Goal: Task Accomplishment & Management: Use online tool/utility

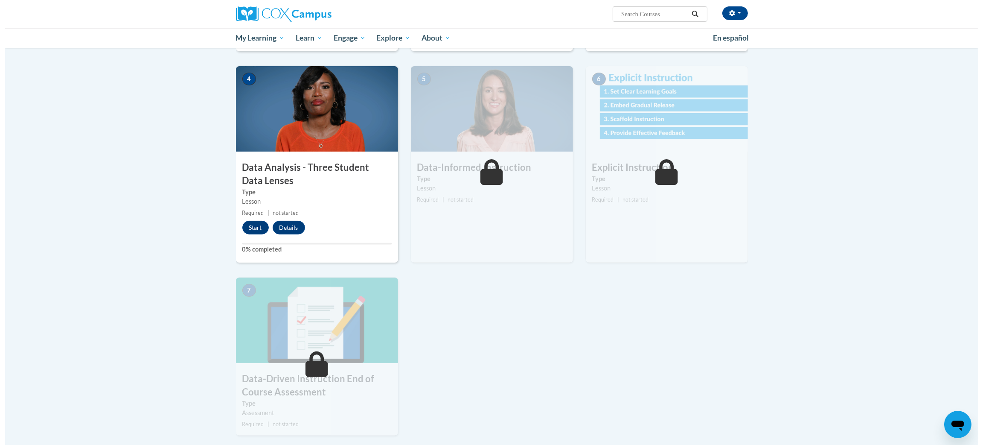
scroll to position [380, 0]
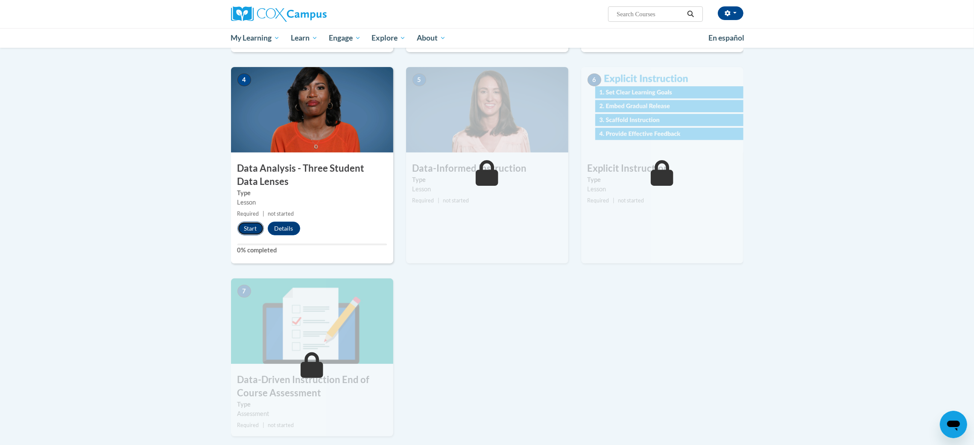
click at [247, 227] on button "Start" at bounding box center [250, 229] width 26 height 14
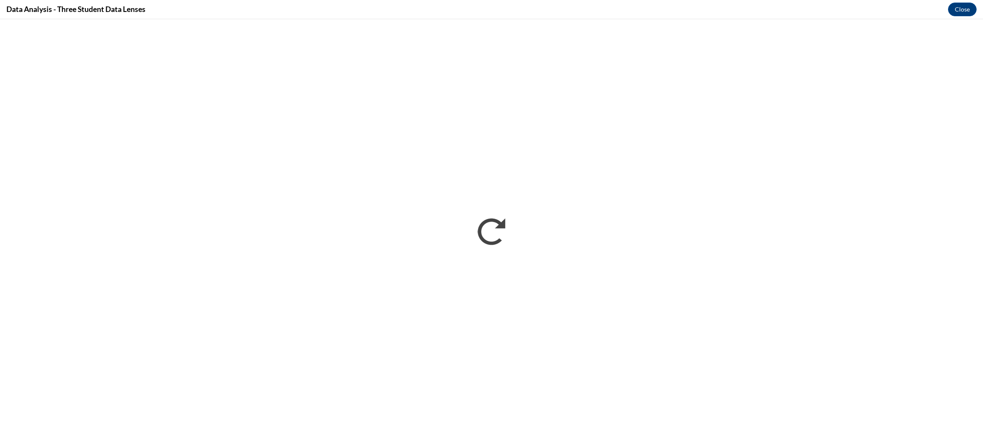
scroll to position [0, 0]
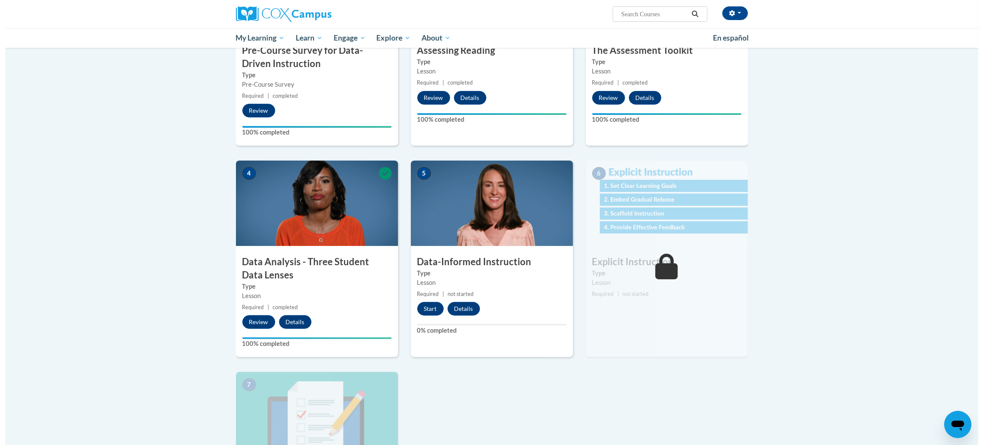
scroll to position [309, 0]
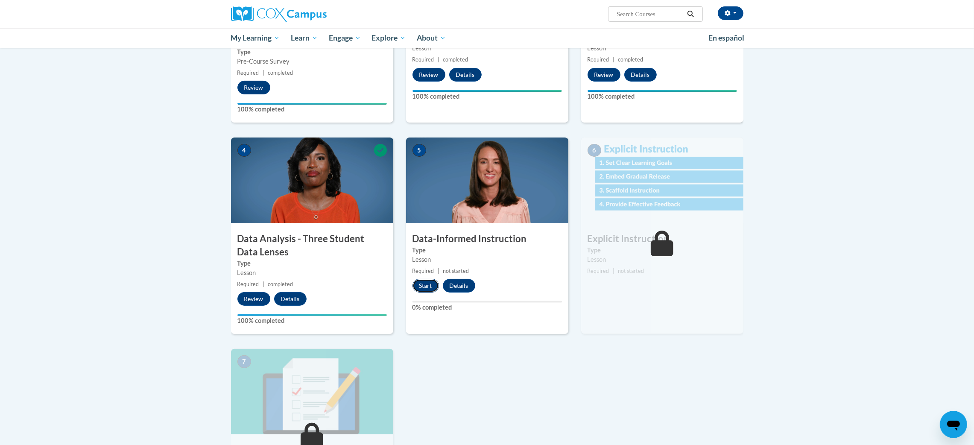
click at [427, 279] on button "Start" at bounding box center [425, 286] width 26 height 14
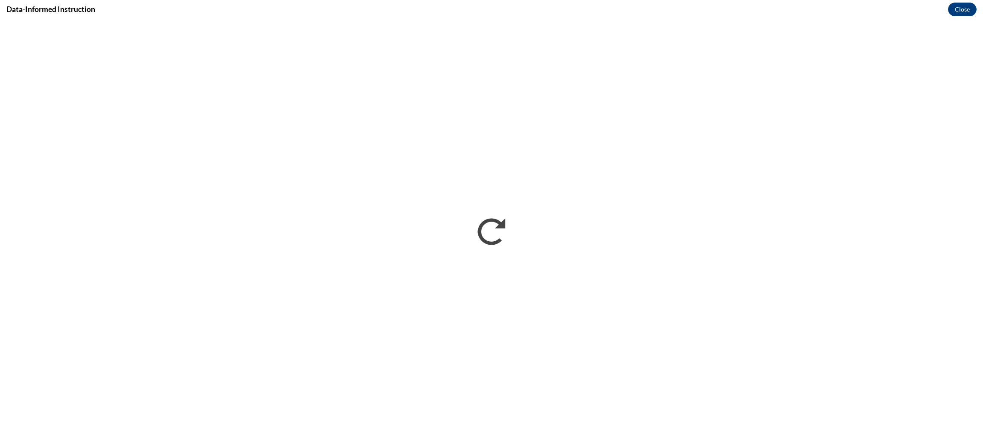
scroll to position [0, 0]
